Goal: Register for event/course

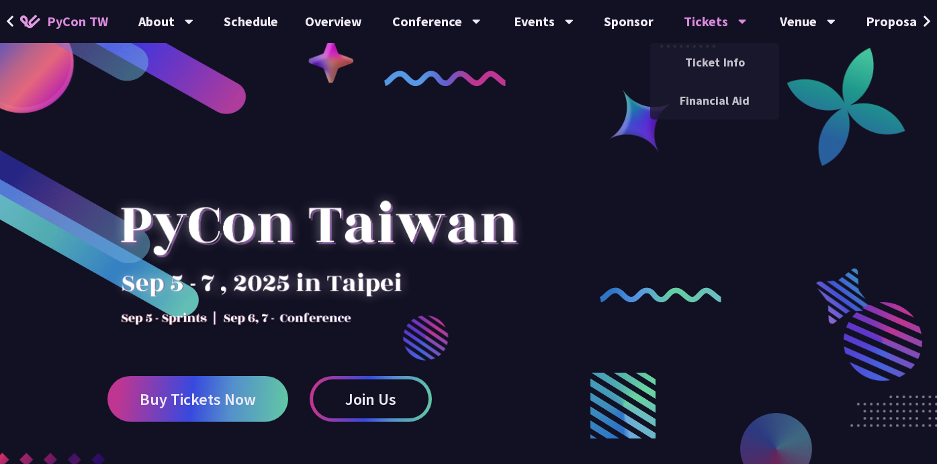
click at [674, 28] on div "Tickets Ticket Info Financial Aid" at bounding box center [715, 21] width 97 height 43
click at [684, 102] on link "Financial Aid" at bounding box center [714, 101] width 129 height 32
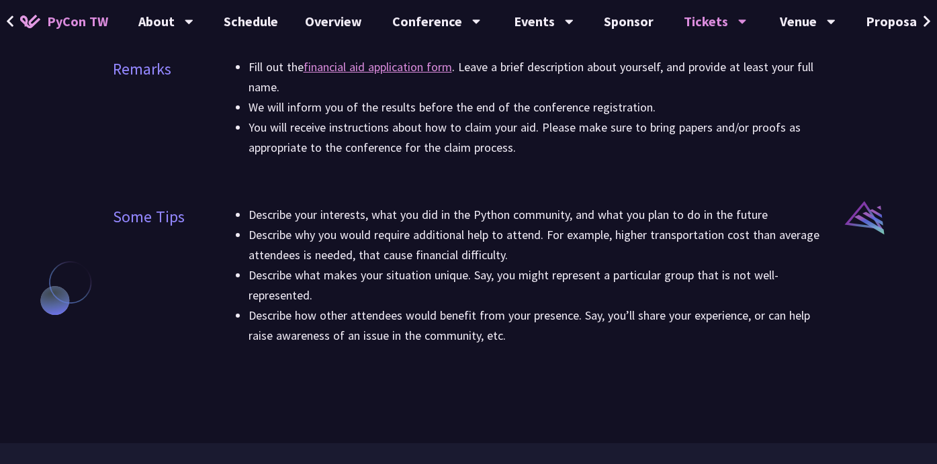
scroll to position [907, 0]
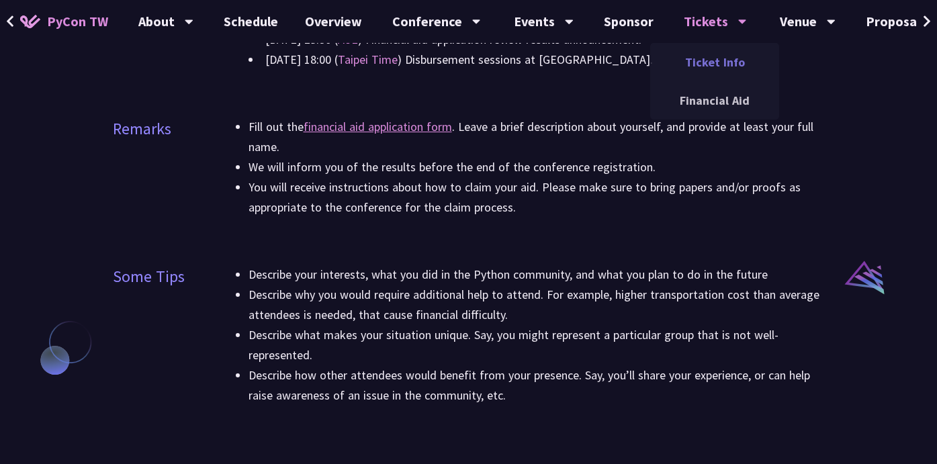
click at [708, 58] on link "Ticket Info" at bounding box center [714, 62] width 129 height 32
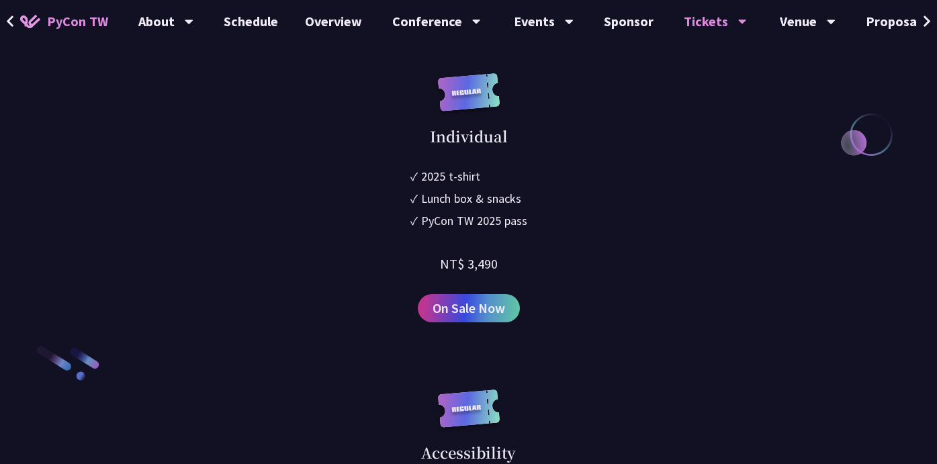
scroll to position [1820, 0]
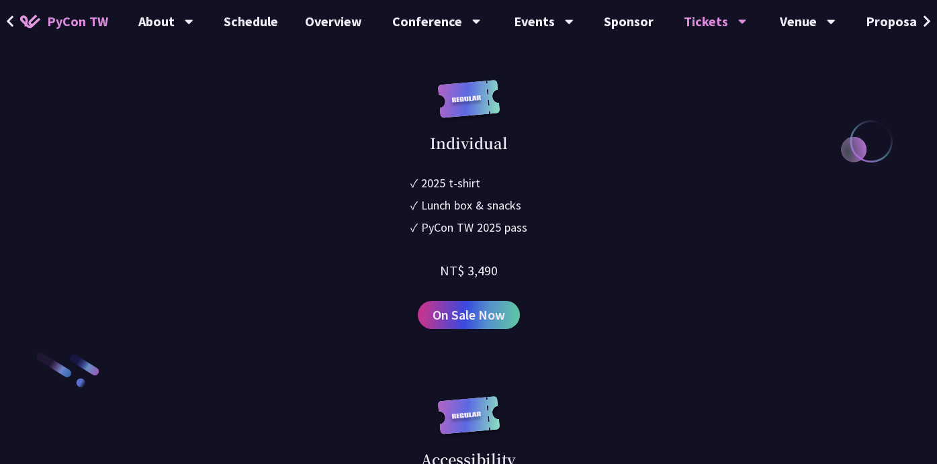
drag, startPoint x: 443, startPoint y: 266, endPoint x: 527, endPoint y: 275, distance: 84.4
click at [527, 275] on div "Individual ✓ 2025 t-shirt ✓ Lunch box & snacks ✓ PyCon TW 2025 pass NT$ 3,490 O…" at bounding box center [469, 204] width 502 height 249
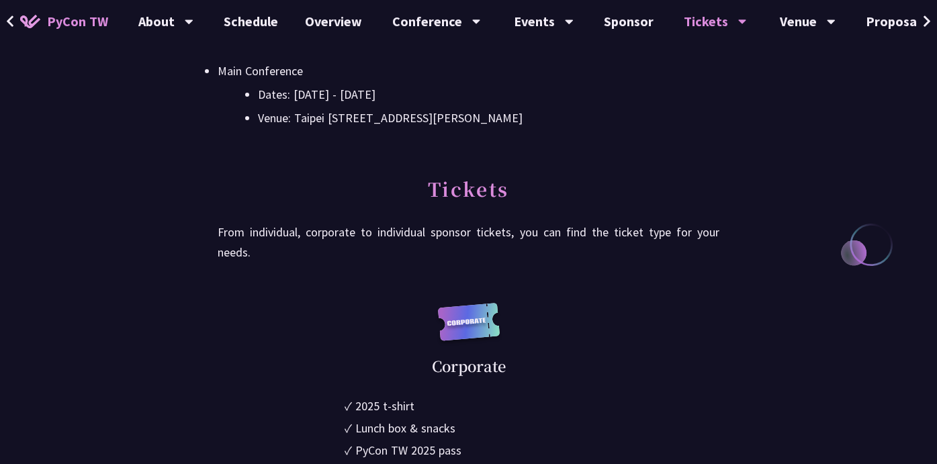
scroll to position [2385, 0]
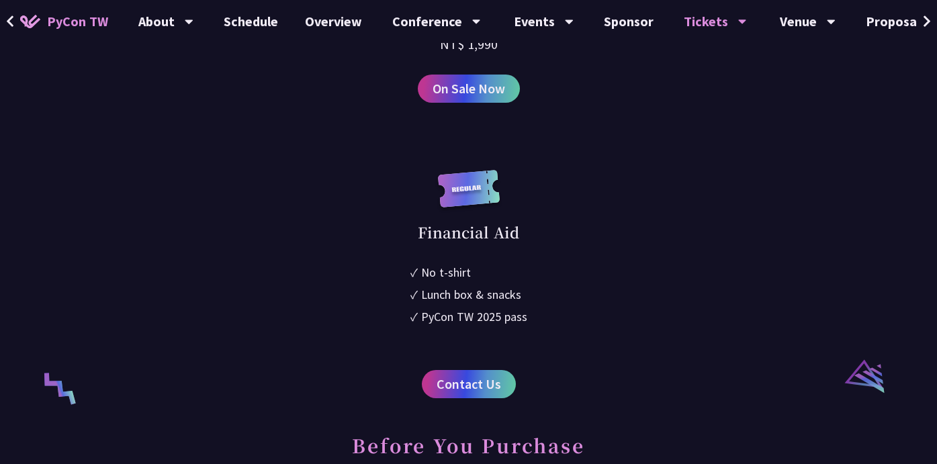
click at [588, 227] on div "Financial Aid ✓ No t-shirt ✓ Lunch box & snacks ✓ PyCon TW 2025 pass Contact Us" at bounding box center [469, 284] width 502 height 229
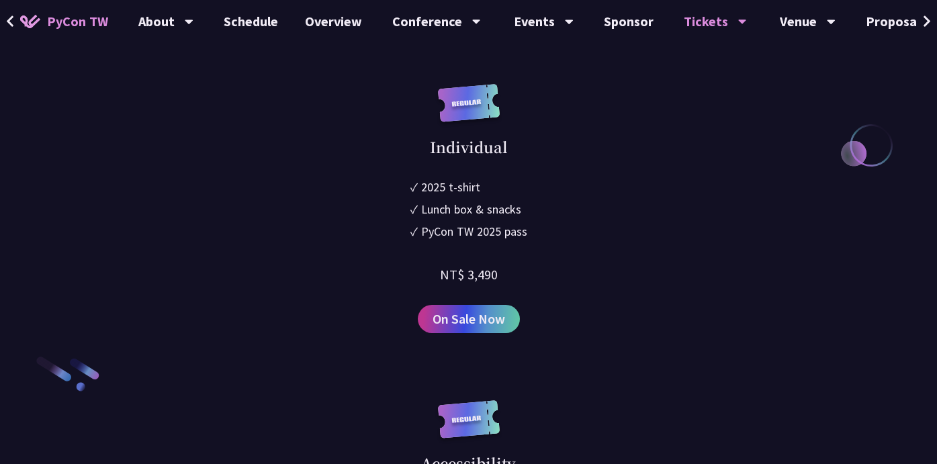
scroll to position [1812, 0]
